Goal: Task Accomplishment & Management: Manage account settings

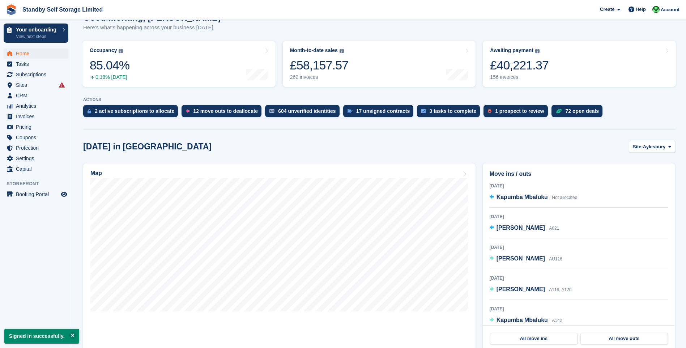
scroll to position [145, 0]
click at [653, 147] on span "Aylesbury" at bounding box center [654, 146] width 22 height 7
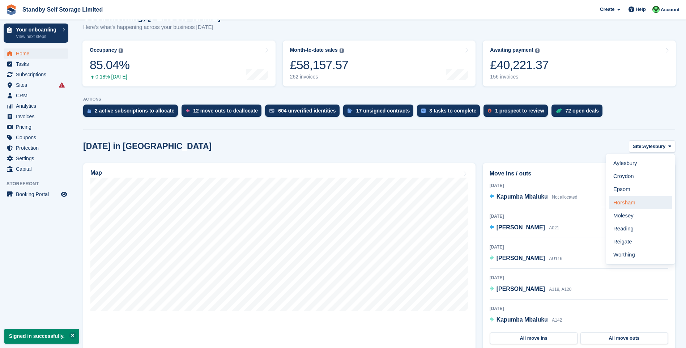
click at [622, 202] on link "Horsham" at bounding box center [640, 202] width 63 height 13
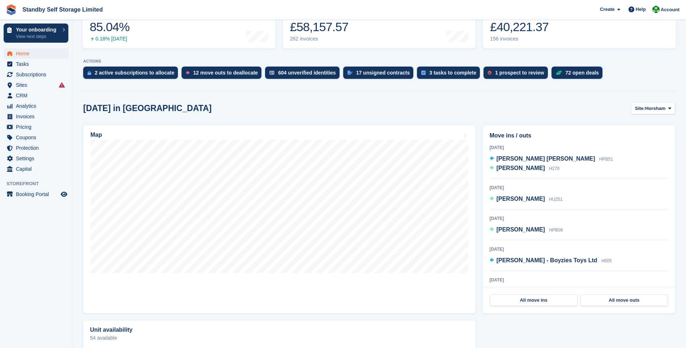
scroll to position [181, 0]
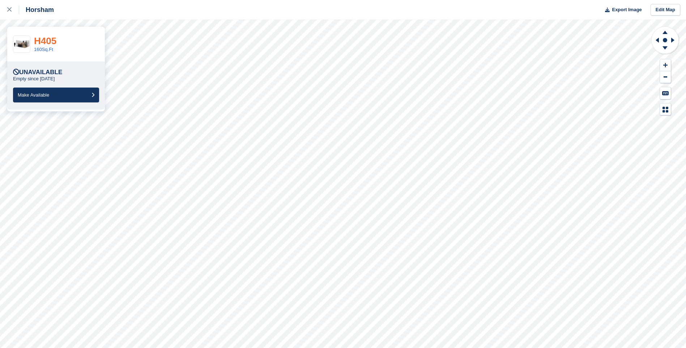
click at [51, 39] on link "H405" at bounding box center [45, 40] width 22 height 11
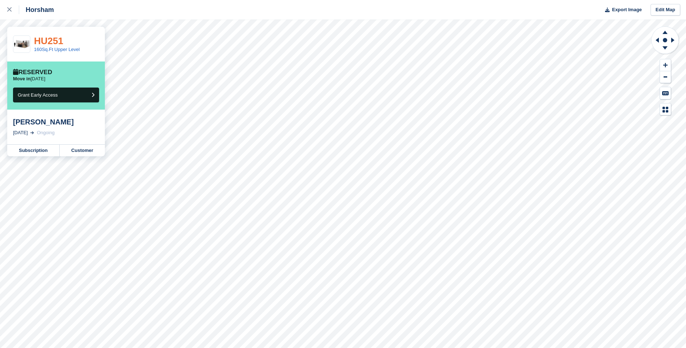
click at [53, 40] on link "HU251" at bounding box center [48, 40] width 29 height 11
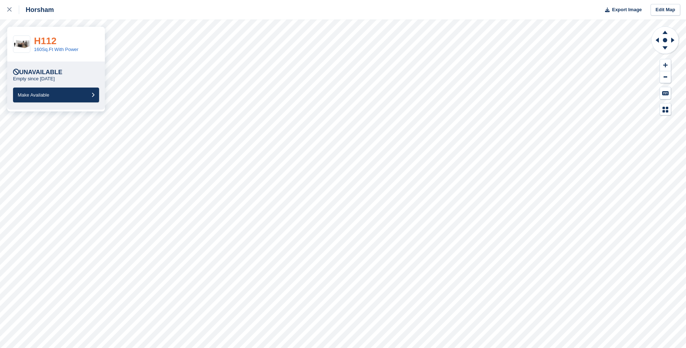
click at [46, 43] on link "H112" at bounding box center [45, 40] width 22 height 11
click at [48, 42] on link "H117" at bounding box center [45, 40] width 22 height 11
click at [40, 37] on link "H293" at bounding box center [45, 40] width 22 height 11
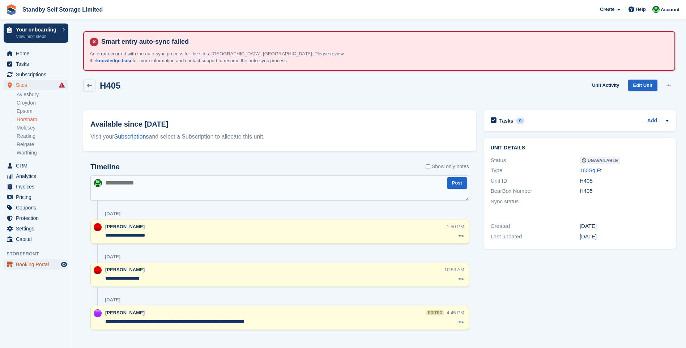
click at [31, 268] on span "Booking Portal" at bounding box center [37, 264] width 43 height 10
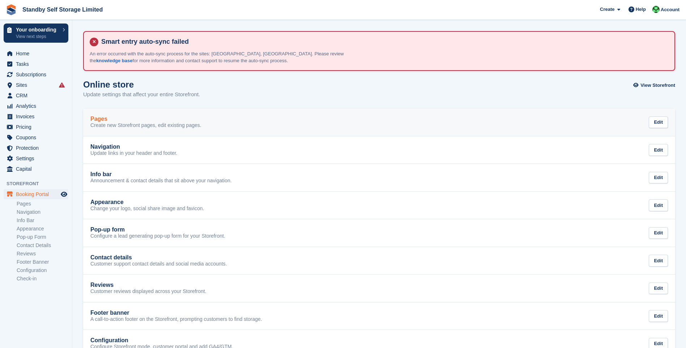
click at [111, 121] on div "Pages" at bounding box center [145, 119] width 111 height 7
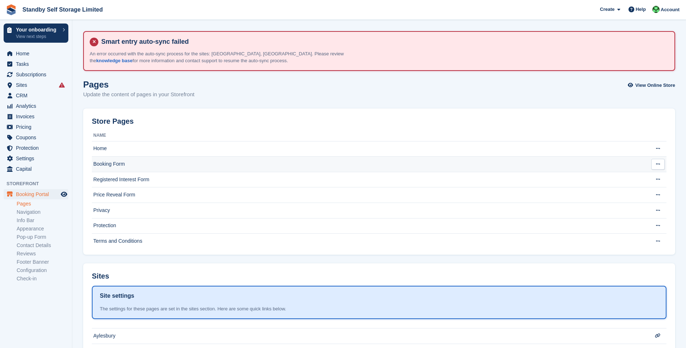
click at [134, 169] on td "Booking Form" at bounding box center [365, 165] width 546 height 16
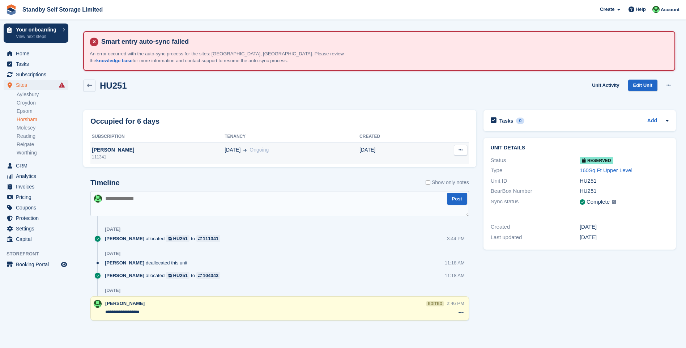
click at [145, 151] on div "[PERSON_NAME]" at bounding box center [157, 150] width 134 height 8
